Goal: Task Accomplishment & Management: Complete application form

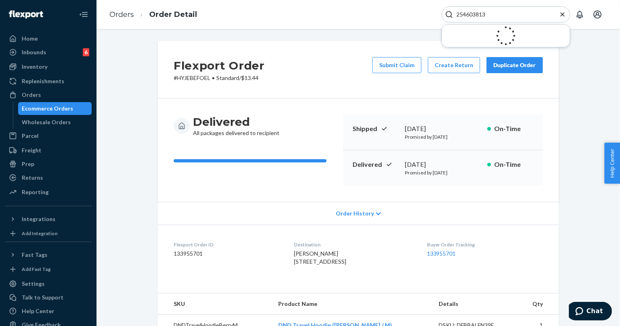
scroll to position [45, 0]
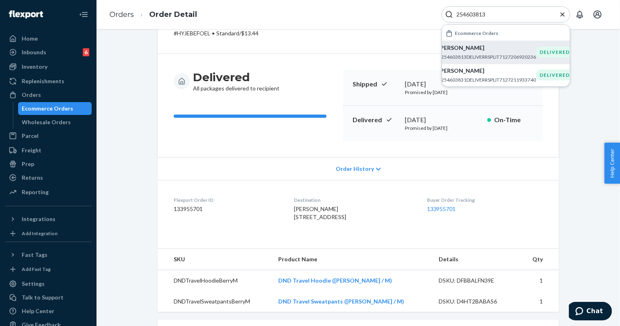
type input "254603813"
click at [486, 52] on div "[PERSON_NAME] #254603813DELIVERRSPLIT7127206920236" at bounding box center [487, 52] width 98 height 16
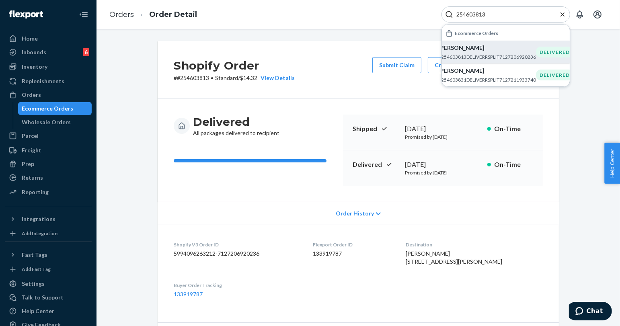
click at [560, 15] on icon "Close Search" at bounding box center [562, 14] width 8 height 8
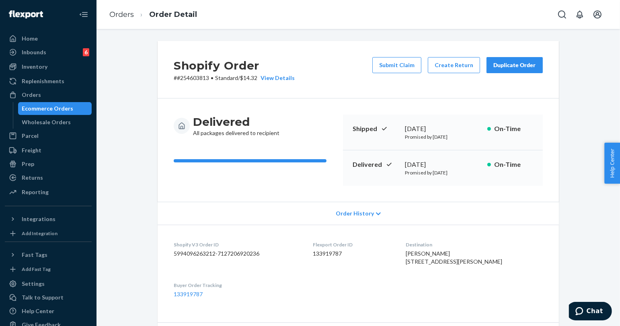
click at [511, 66] on div "Duplicate Order" at bounding box center [514, 65] width 43 height 8
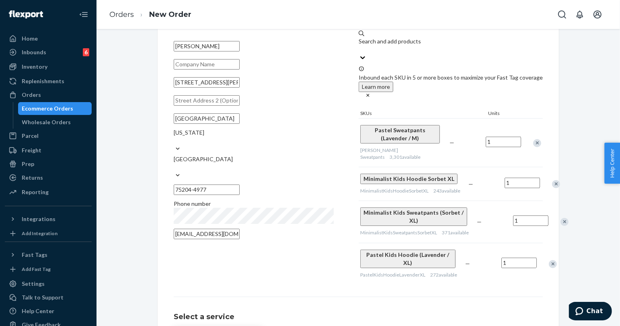
scroll to position [133, 0]
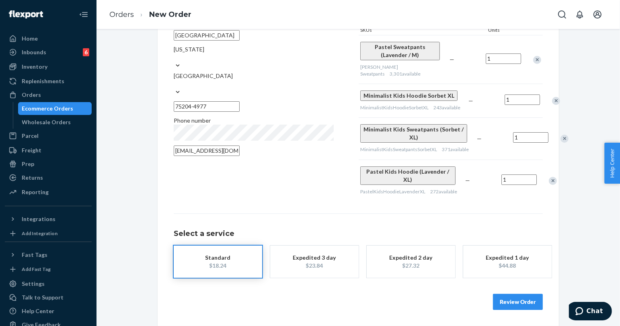
click at [520, 297] on button "Review Order" at bounding box center [518, 302] width 50 height 16
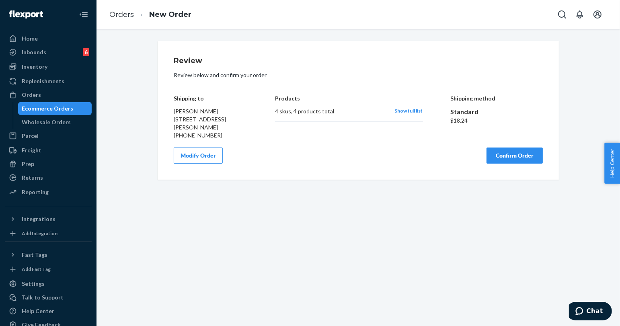
scroll to position [0, 0]
click at [506, 157] on button "Confirm Order" at bounding box center [514, 156] width 56 height 16
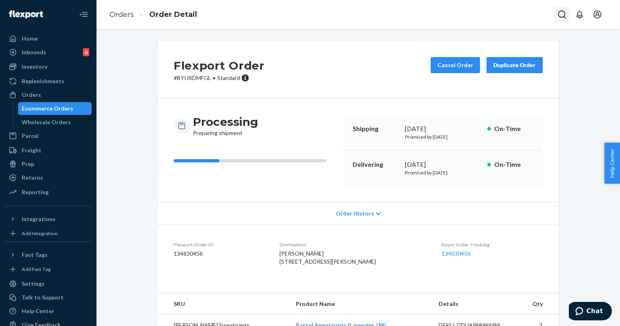
click at [559, 12] on icon "Open Search Box" at bounding box center [562, 14] width 8 height 8
click at [502, 12] on input "Search Input" at bounding box center [502, 14] width 99 height 8
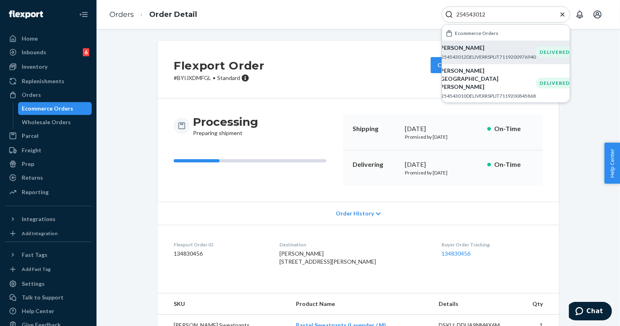
type input "254543012"
click at [469, 51] on p "[PERSON_NAME]" at bounding box center [487, 48] width 98 height 8
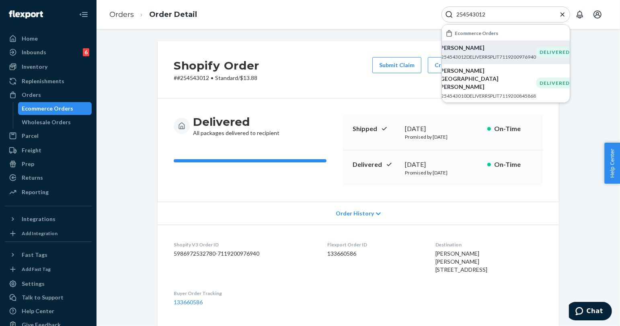
drag, startPoint x: 563, startPoint y: 12, endPoint x: 492, endPoint y: 38, distance: 74.8
click at [563, 12] on icon "Close Search" at bounding box center [562, 14] width 8 height 8
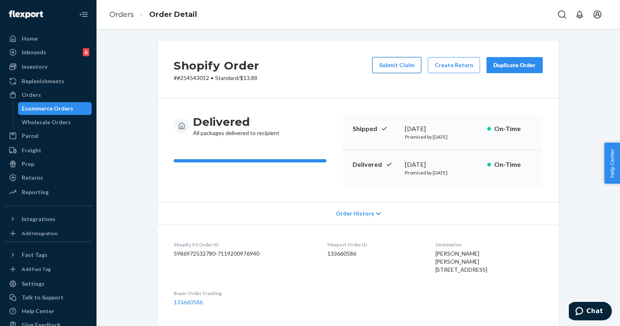
click at [393, 64] on button "Submit Claim" at bounding box center [396, 65] width 49 height 16
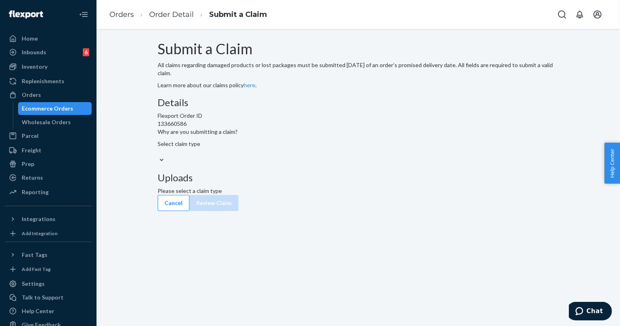
click at [299, 164] on div "Select claim type" at bounding box center [358, 152] width 401 height 25
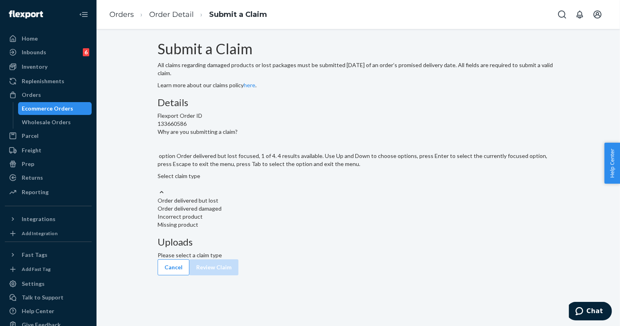
click at [297, 188] on div "Select claim type" at bounding box center [358, 180] width 401 height 16
click at [158, 188] on input "Why are you submitting a claim? option Order delivered but lost focused, 1 of 4…" at bounding box center [158, 184] width 1 height 8
click at [297, 205] on div "Order delivered but lost" at bounding box center [358, 201] width 401 height 8
click at [158, 188] on input "Why are you submitting a claim? option Order delivered but lost focused, 0 of 4…" at bounding box center [158, 184] width 1 height 8
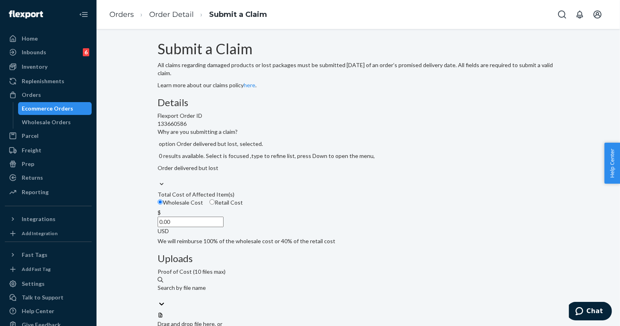
scroll to position [81, 0]
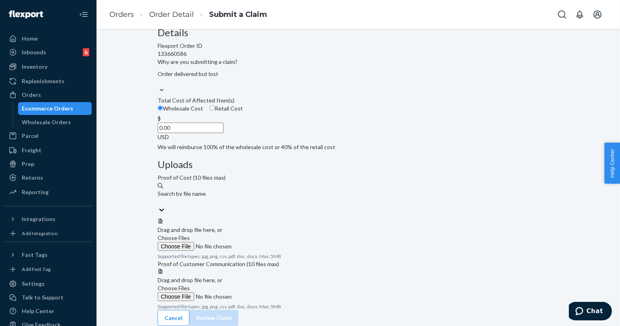
click at [223, 133] on input "0.00" at bounding box center [191, 128] width 66 height 10
type input "94.00"
click at [267, 234] on label "Choose Files" at bounding box center [212, 242] width 109 height 17
click at [267, 242] on input "Choose Files" at bounding box center [212, 246] width 109 height 9
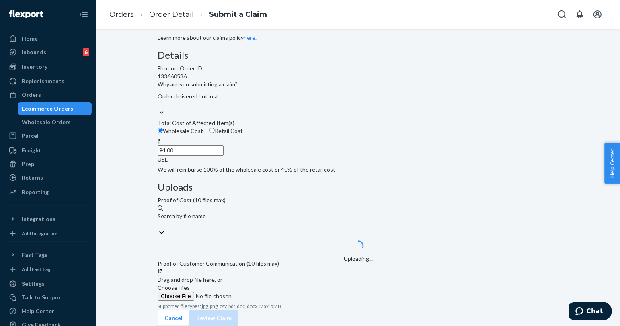
click at [190, 284] on span "Choose Files" at bounding box center [174, 287] width 32 height 7
click at [267, 292] on input "Choose Files" at bounding box center [212, 296] width 109 height 9
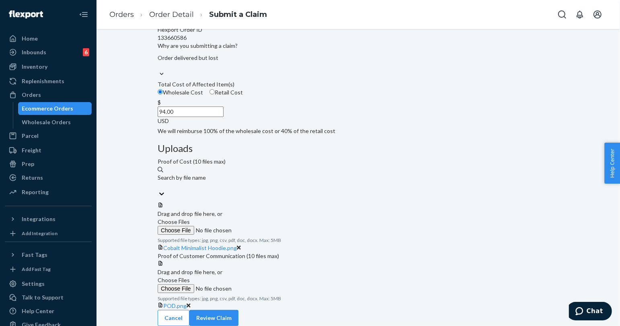
scroll to position [143, 0]
click at [190, 218] on span "Choose Files" at bounding box center [174, 221] width 32 height 7
click at [267, 226] on input "Choose Files" at bounding box center [212, 230] width 109 height 9
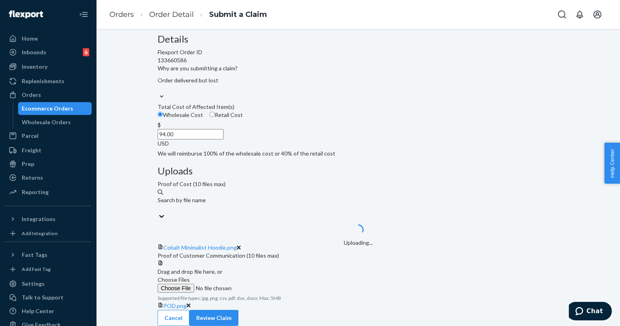
click at [190, 276] on span "Choose Files" at bounding box center [174, 279] width 32 height 7
click at [267, 284] on input "Choose Files" at bounding box center [212, 288] width 109 height 9
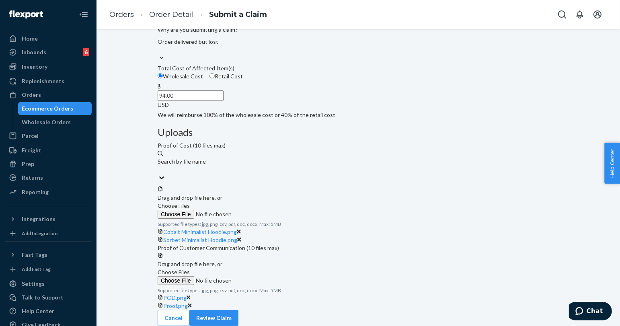
scroll to position [206, 0]
click at [238, 310] on button "Review Claim" at bounding box center [213, 318] width 49 height 16
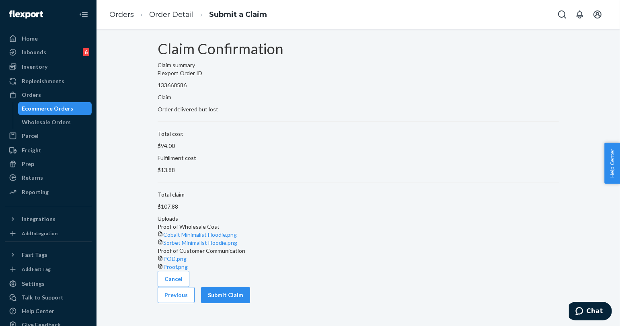
scroll to position [38, 0]
click at [250, 303] on button "Submit Claim" at bounding box center [225, 295] width 49 height 16
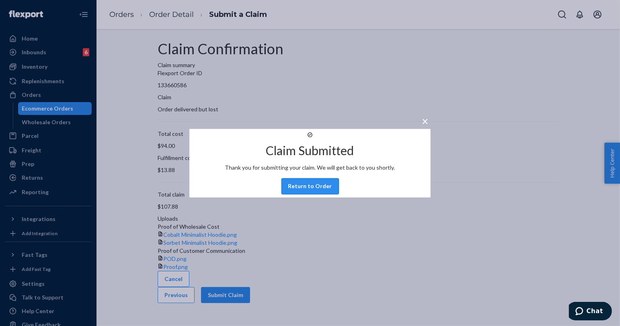
click at [301, 194] on button "Return to Order" at bounding box center [309, 186] width 57 height 16
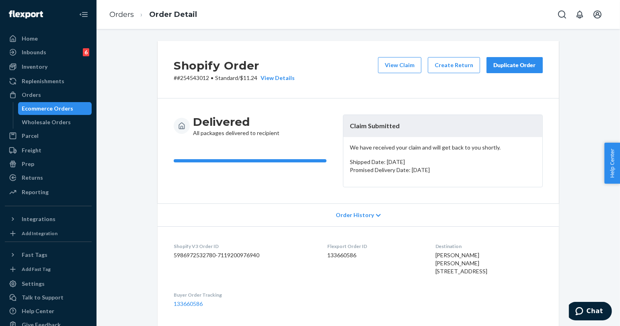
click at [510, 66] on div "Duplicate Order" at bounding box center [514, 65] width 43 height 8
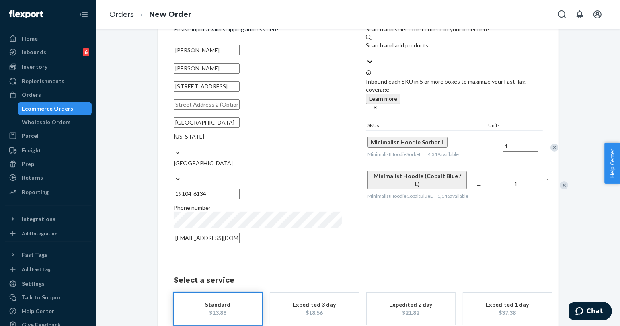
scroll to position [72, 0]
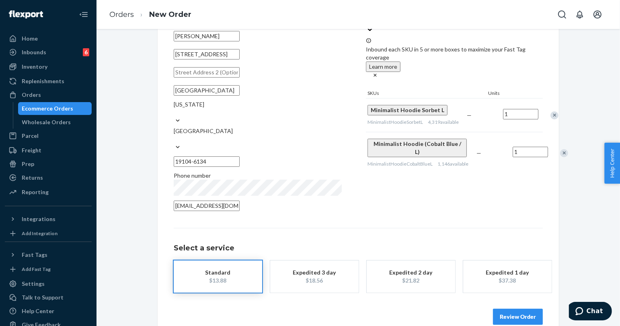
click at [528, 309] on button "Review Order" at bounding box center [518, 317] width 50 height 16
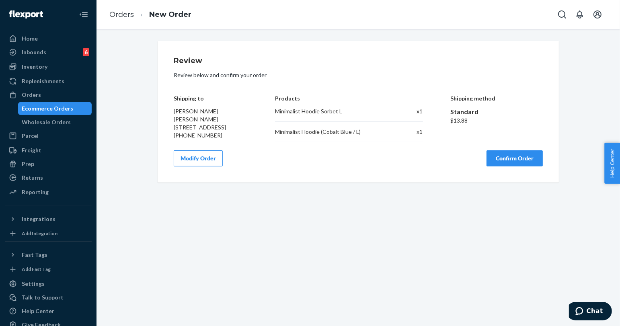
scroll to position [0, 0]
click at [510, 161] on button "Confirm Order" at bounding box center [514, 158] width 56 height 16
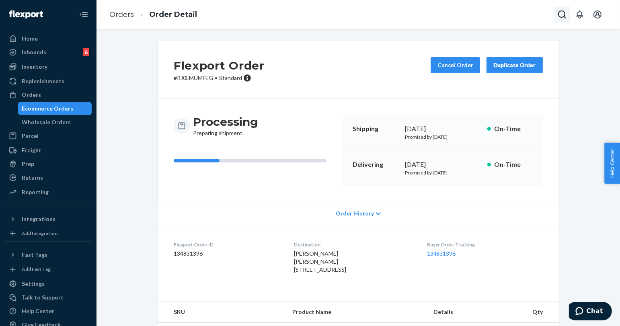
click at [561, 11] on icon "Open Search Box" at bounding box center [562, 14] width 8 height 8
click at [512, 17] on input "Search Input" at bounding box center [502, 14] width 99 height 8
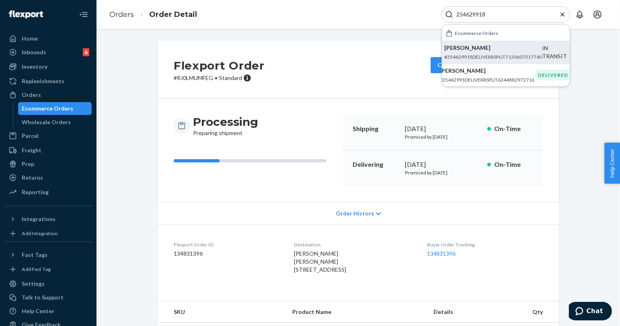
type input "254629918"
click at [508, 53] on div "[PERSON_NAME] #254629918DELIVERRSPLIT7130607517740" at bounding box center [494, 52] width 98 height 16
